Goal: Task Accomplishment & Management: Manage account settings

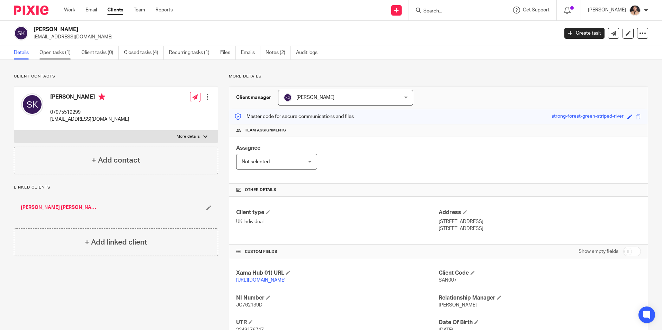
click at [60, 54] on link "Open tasks (1)" at bounding box center [57, 53] width 37 height 14
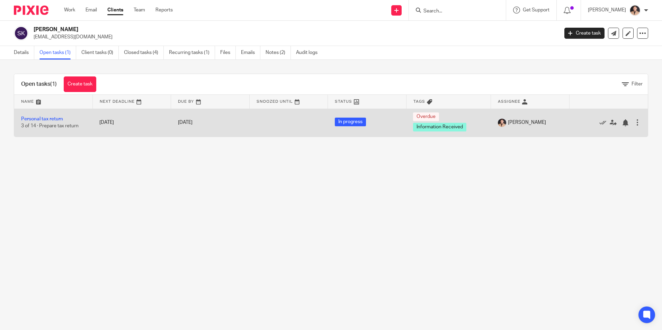
drag, startPoint x: 55, startPoint y: 120, endPoint x: 77, endPoint y: 123, distance: 22.1
click at [55, 120] on link "Personal tax return" at bounding box center [42, 119] width 42 height 5
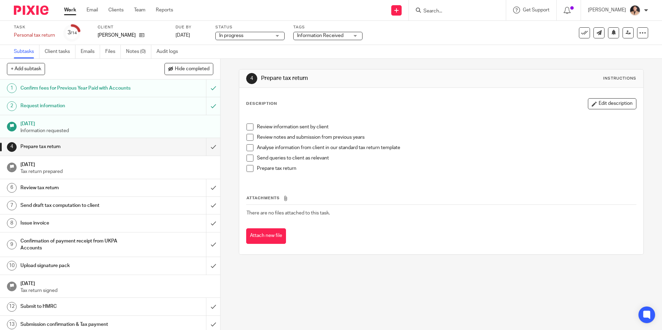
click at [322, 41] on div "Tags Information Received Haven't Started yet Information Received In Partner/M…" at bounding box center [327, 33] width 69 height 17
click at [326, 39] on div "Information Received" at bounding box center [327, 36] width 69 height 8
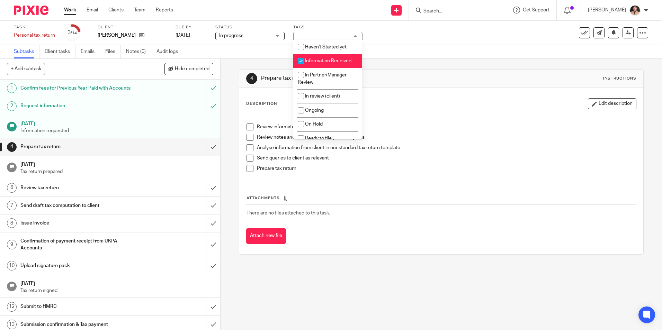
click at [322, 60] on span "Information Received" at bounding box center [328, 61] width 46 height 5
checkbox input "false"
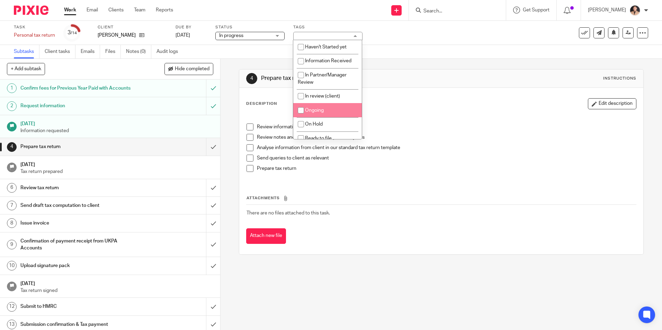
click at [317, 113] on span "Ongoing" at bounding box center [314, 110] width 19 height 5
checkbox input "true"
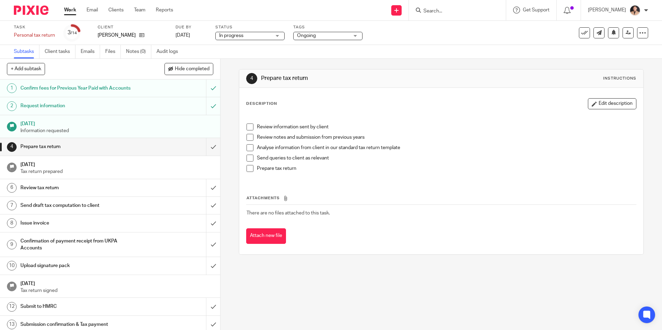
click at [71, 12] on link "Work" at bounding box center [70, 10] width 12 height 7
